Goal: Information Seeking & Learning: Find contact information

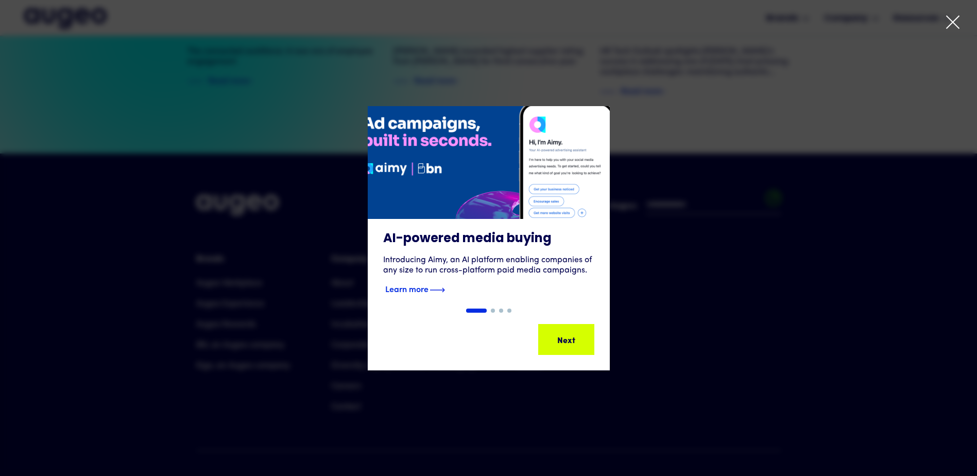
scroll to position [2345, 0]
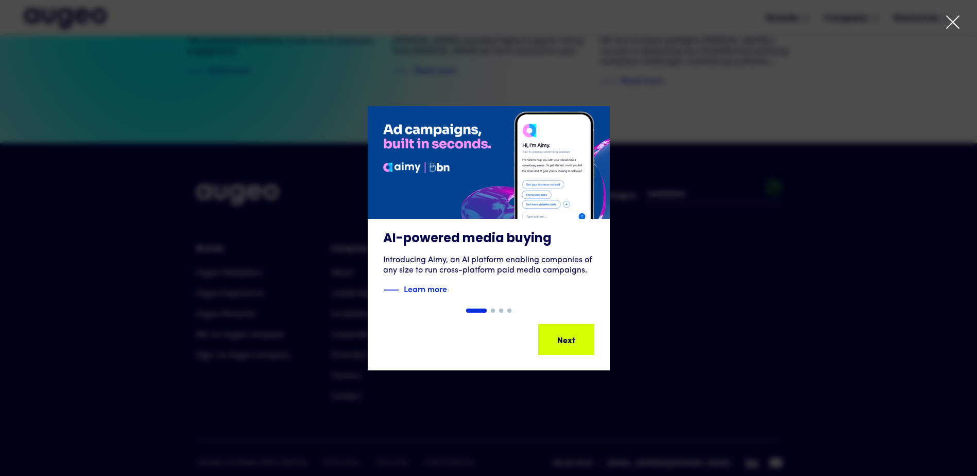
click at [706, 292] on div "1 of 4" at bounding box center [488, 238] width 977 height 264
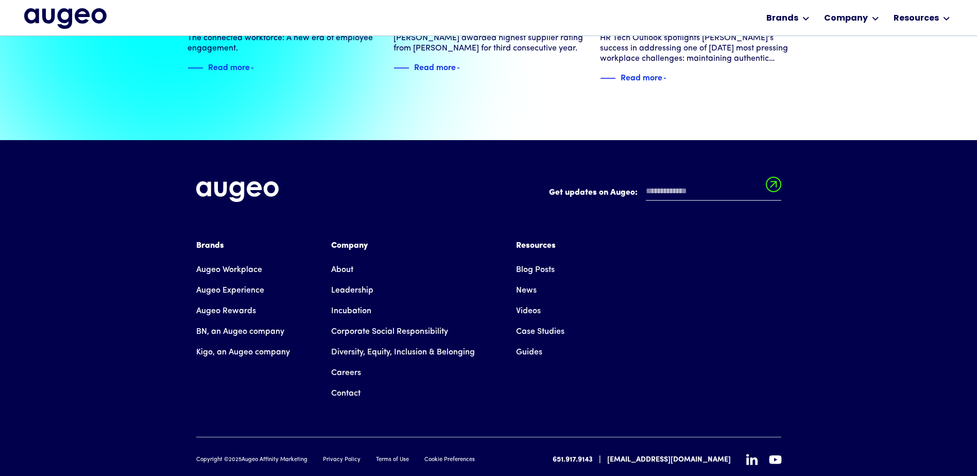
scroll to position [2356, 0]
drag, startPoint x: 248, startPoint y: 429, endPoint x: 307, endPoint y: 429, distance: 59.2
click at [308, 455] on div "Copyright © 2025 Augeo Affinity Marketing Privacy Policy Terms of Use Cookie Pr…" at bounding box center [335, 459] width 279 height 9
drag, startPoint x: 307, startPoint y: 429, endPoint x: 298, endPoint y: 429, distance: 9.3
copy div "Augeo Affinity Marketing"
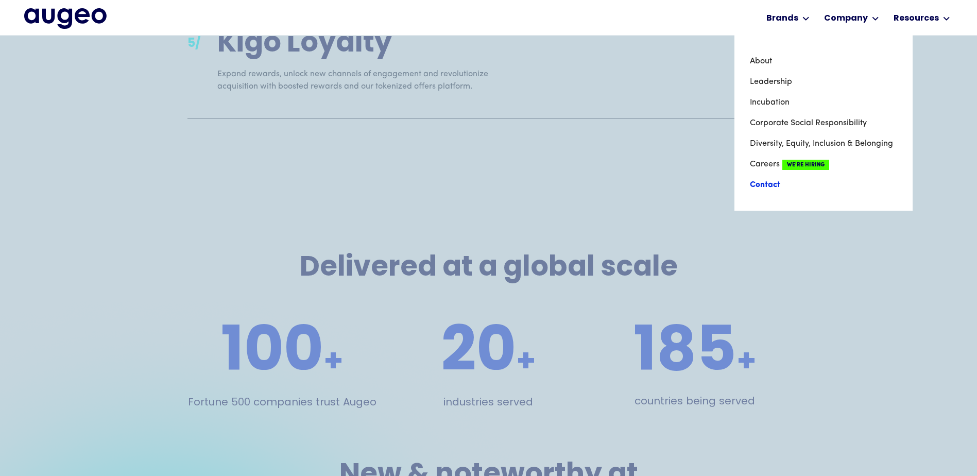
click at [766, 184] on link "Contact" at bounding box center [823, 185] width 147 height 21
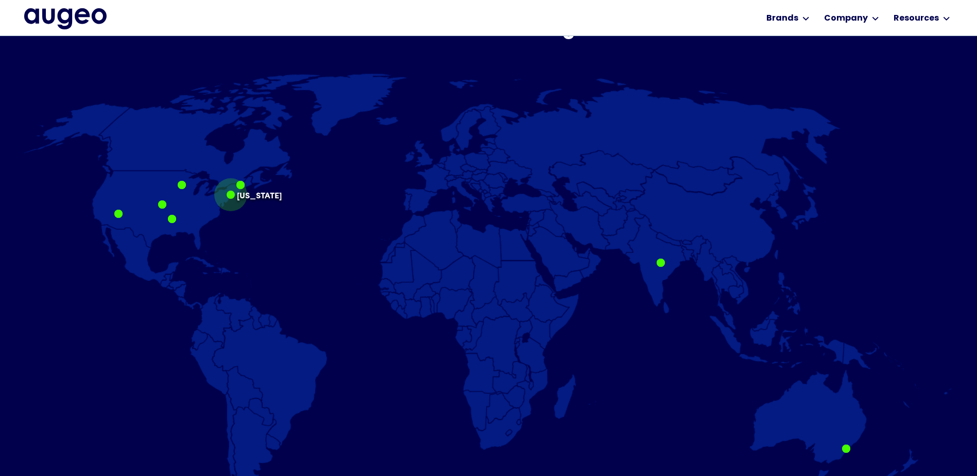
click at [235, 199] on div "New York" at bounding box center [231, 194] width 8 height 8
click at [247, 191] on p "New York" at bounding box center [259, 191] width 45 height 0
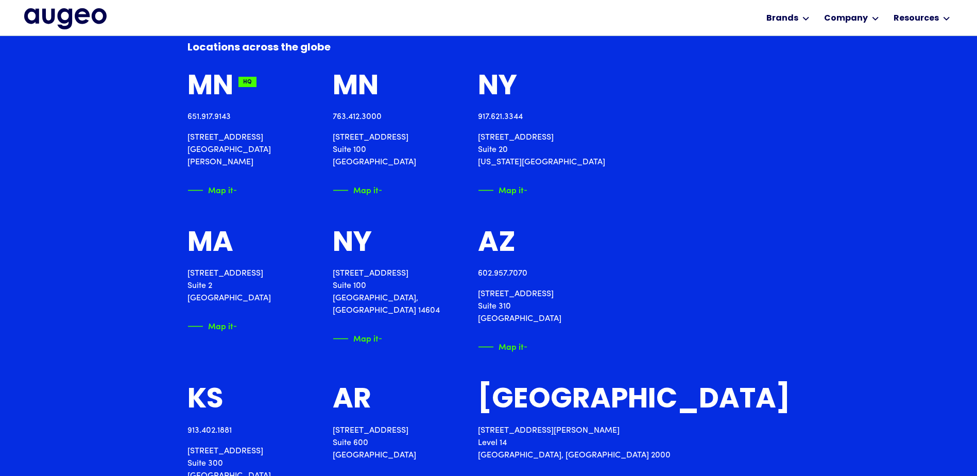
scroll to position [1245, 0]
drag, startPoint x: 608, startPoint y: 136, endPoint x: 675, endPoint y: 162, distance: 72.2
click at [605, 162] on p "400 Madison Avenue Suite 20 New York, NY 10017" at bounding box center [541, 149] width 127 height 37
drag, startPoint x: 675, startPoint y: 162, endPoint x: 613, endPoint y: 138, distance: 66.5
click at [605, 138] on p "400 Madison Avenue Suite 20 New York, NY 10017" at bounding box center [541, 149] width 127 height 37
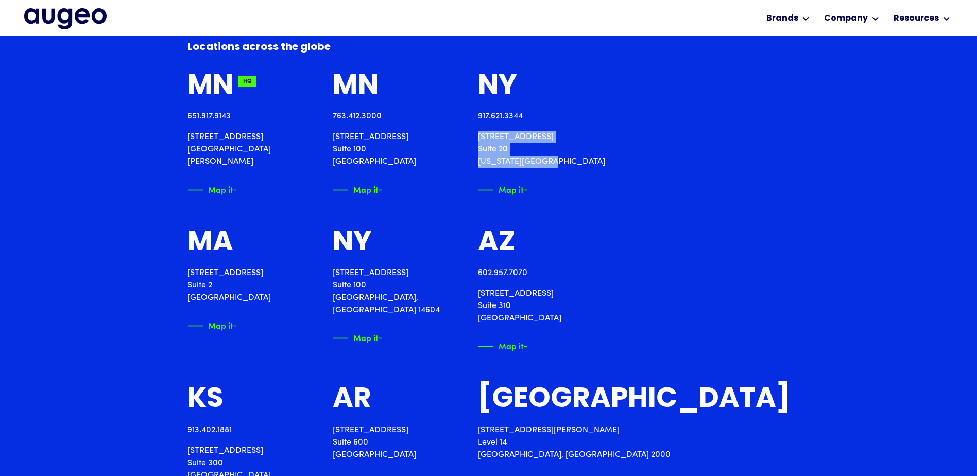
drag, startPoint x: 602, startPoint y: 136, endPoint x: 674, endPoint y: 164, distance: 77.0
click at [674, 164] on div "MN HQ 651.917.9143 2561 Territorial Road St. Paul, MN 55114 Map it MN HQ 763.41…" at bounding box center [488, 365] width 602 height 586
copy p "400 Madison Avenue Suite 20 New York, NY 1001"
